Goal: Complete application form: Complete application form

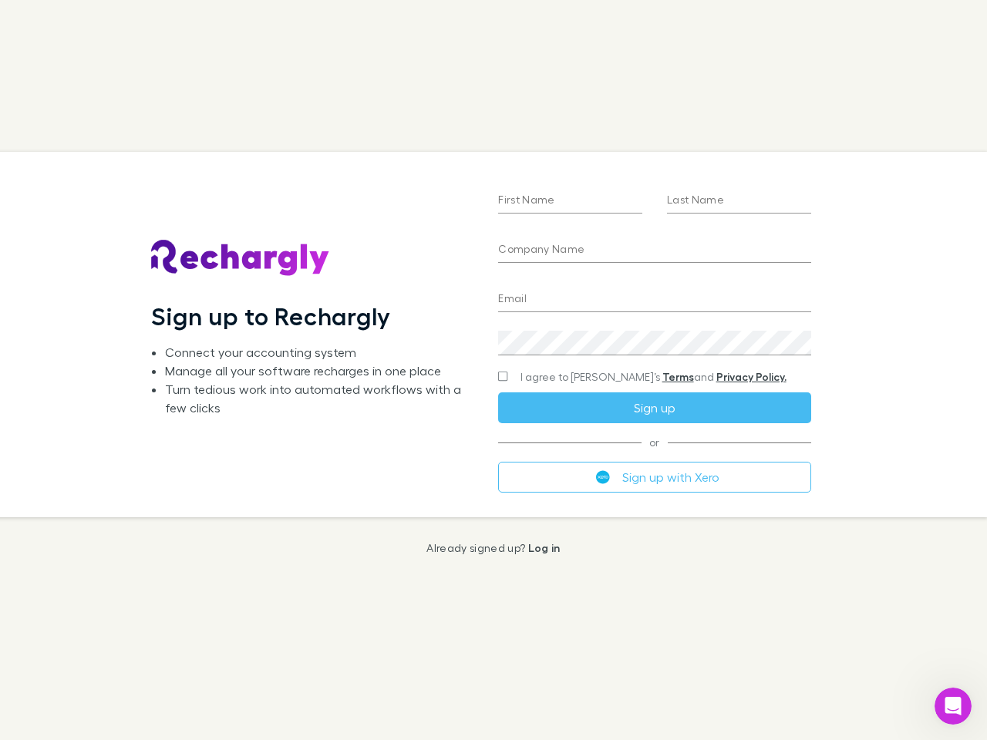
click at [493, 370] on div "First Name Last Name Company Name Email Create a password I agree to Rechargly’…" at bounding box center [654, 334] width 337 height 365
click at [570, 201] on input "First Name" at bounding box center [570, 201] width 144 height 25
click at [739, 201] on input "Last Name" at bounding box center [739, 201] width 144 height 25
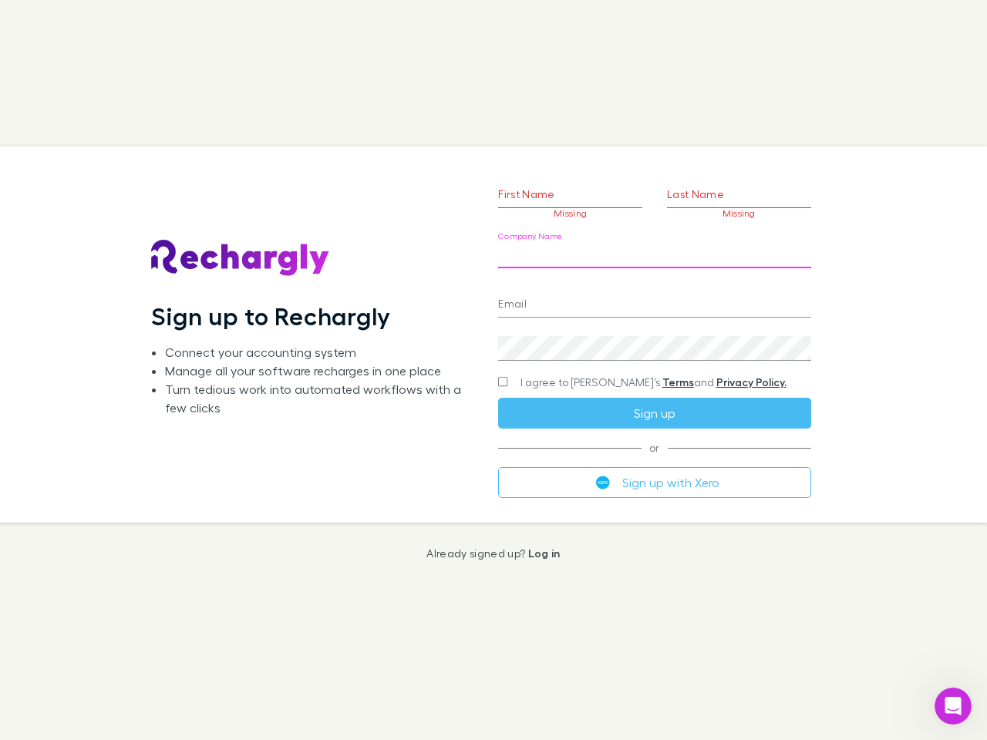
click at [654, 251] on input "Company Name" at bounding box center [654, 256] width 312 height 25
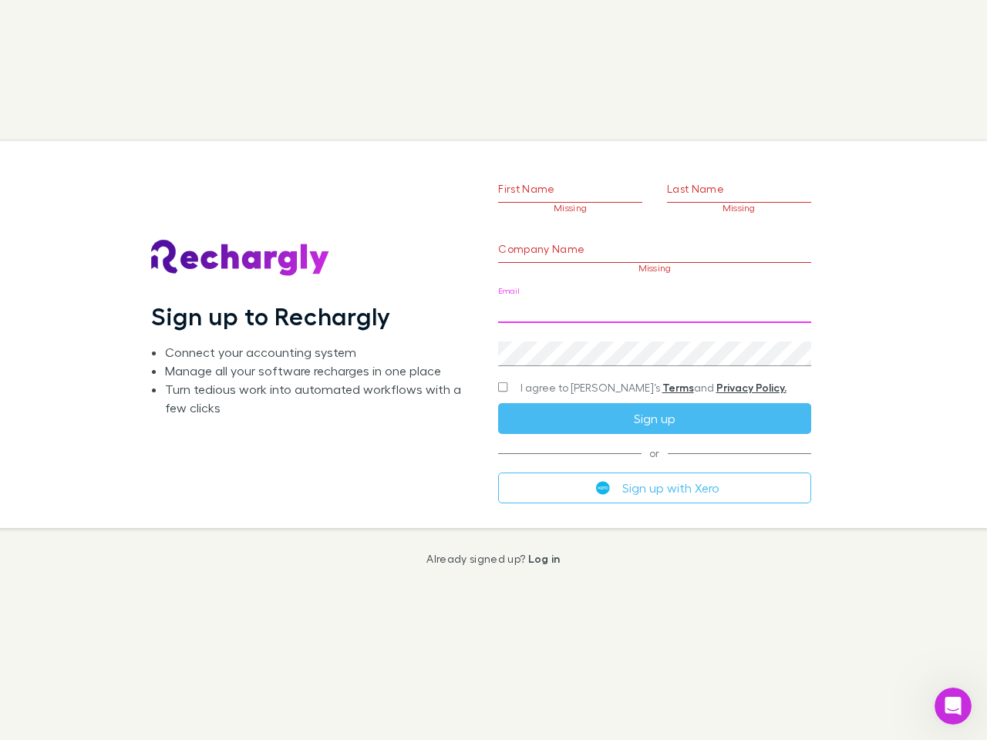
click at [654, 300] on input "Email" at bounding box center [654, 310] width 312 height 25
click at [654, 343] on div "Create a password" at bounding box center [654, 347] width 312 height 37
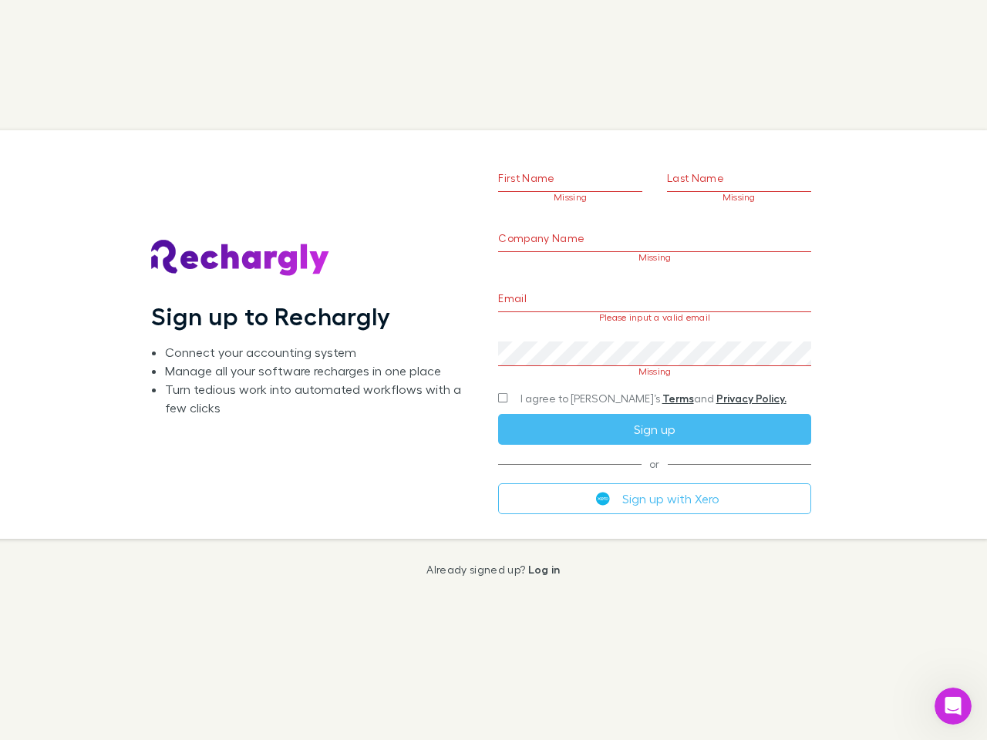
click at [624, 377] on form "First Name Missing Last Name Missing Company Name Missing Email Please input a …" at bounding box center [654, 316] width 312 height 396
click at [654, 408] on div "I agree to [PERSON_NAME]’s Terms and Privacy Policy." at bounding box center [654, 398] width 312 height 19
click at [654, 477] on form "First Name Missing Last Name Missing Company Name Missing Email Please input a …" at bounding box center [654, 316] width 312 height 396
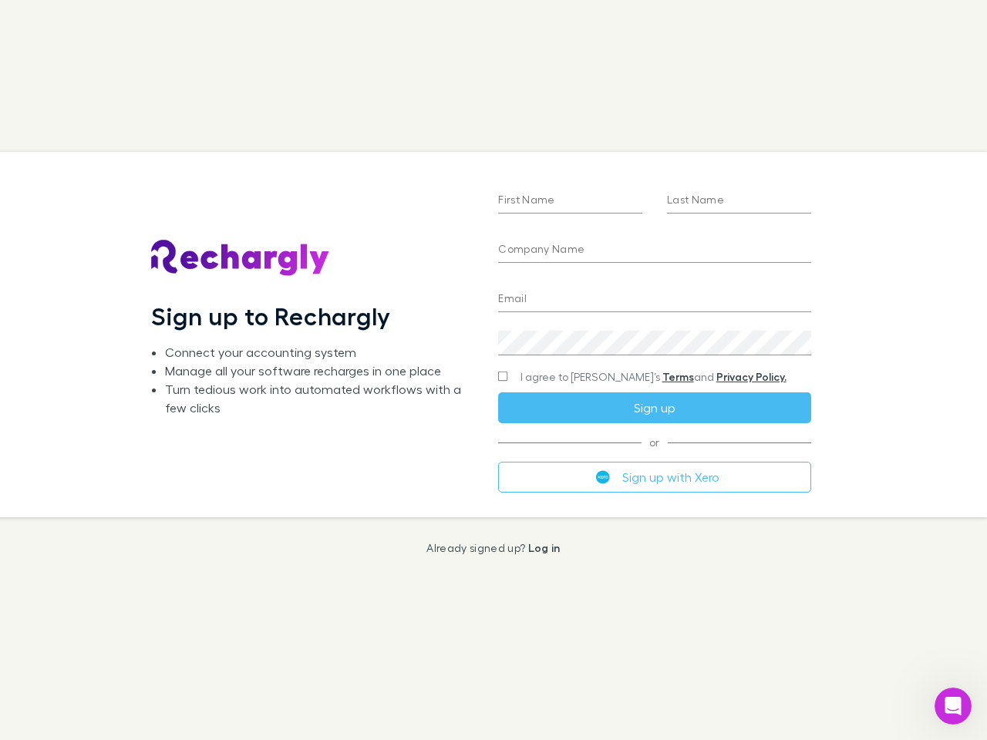
click at [493, 370] on div "First Name Last Name Company Name Email Create a password I agree to Rechargly’…" at bounding box center [654, 334] width 337 height 365
click at [570, 201] on input "First Name" at bounding box center [570, 201] width 144 height 25
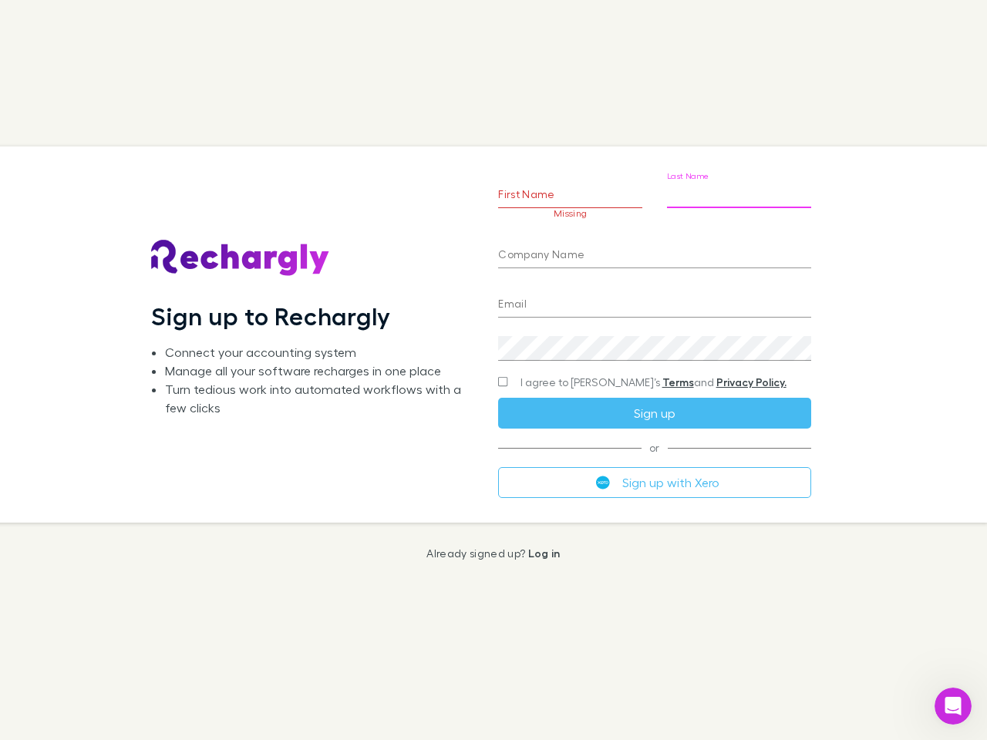
click at [739, 201] on input "Last Name" at bounding box center [739, 195] width 144 height 25
click at [654, 251] on input "Company Name" at bounding box center [654, 256] width 312 height 25
click at [654, 300] on input "Email" at bounding box center [654, 305] width 312 height 25
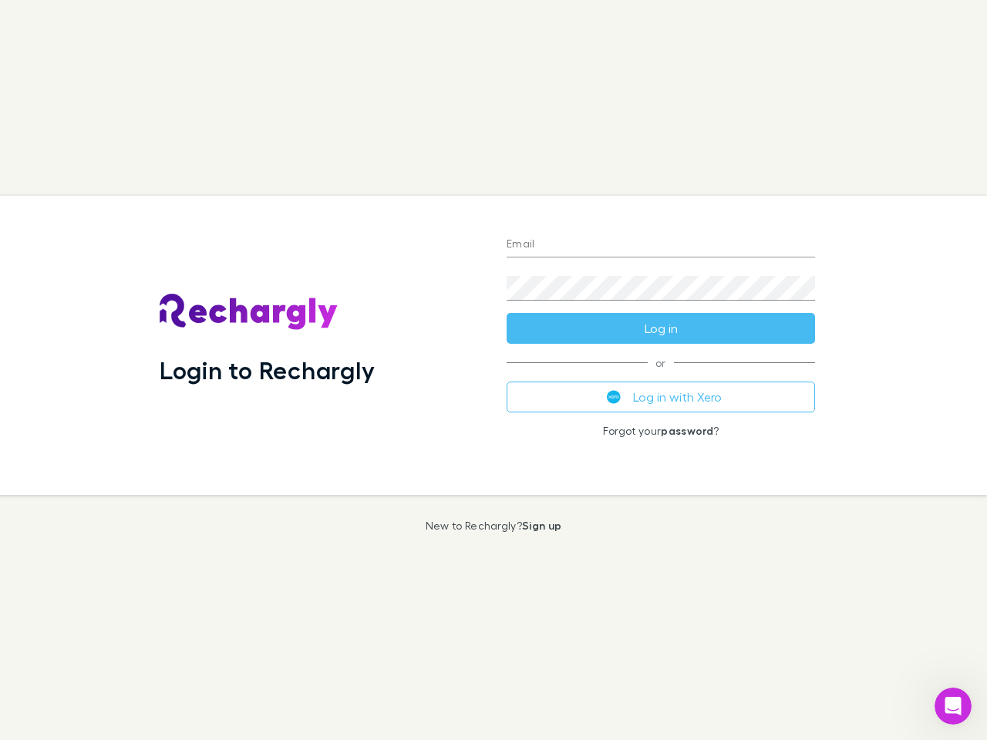
click at [493, 370] on div "Login to Rechargly" at bounding box center [320, 345] width 347 height 299
